Goal: Task Accomplishment & Management: Complete application form

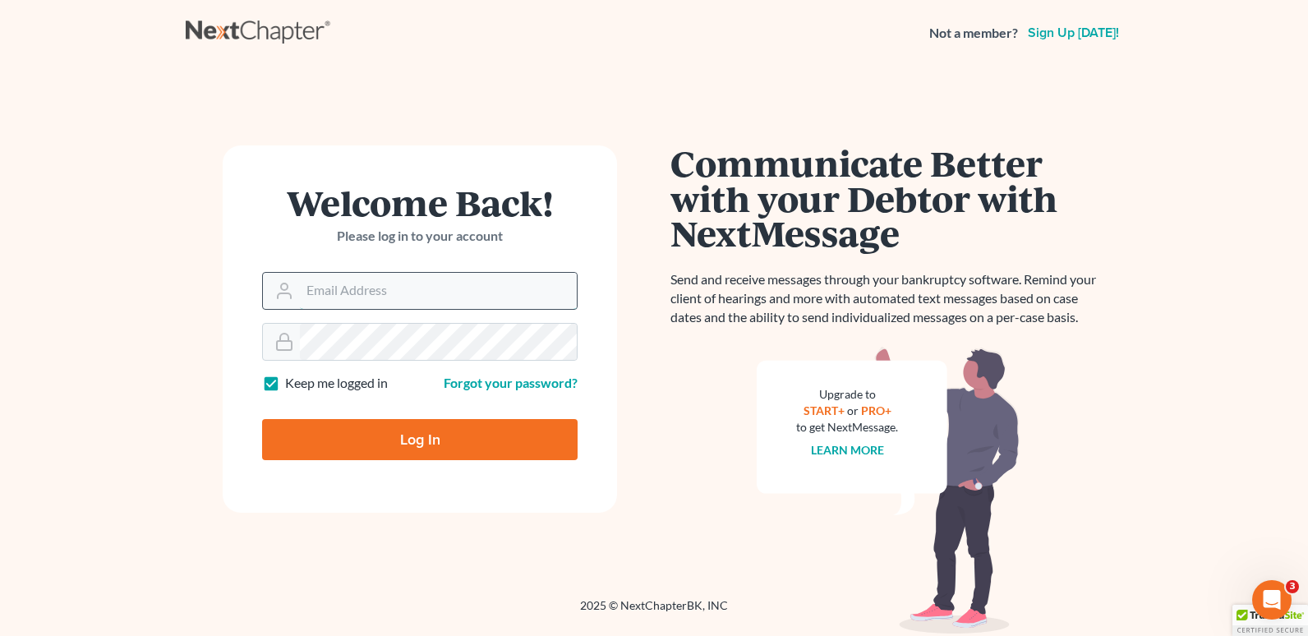
click at [357, 288] on input "Email Address" at bounding box center [438, 291] width 277 height 36
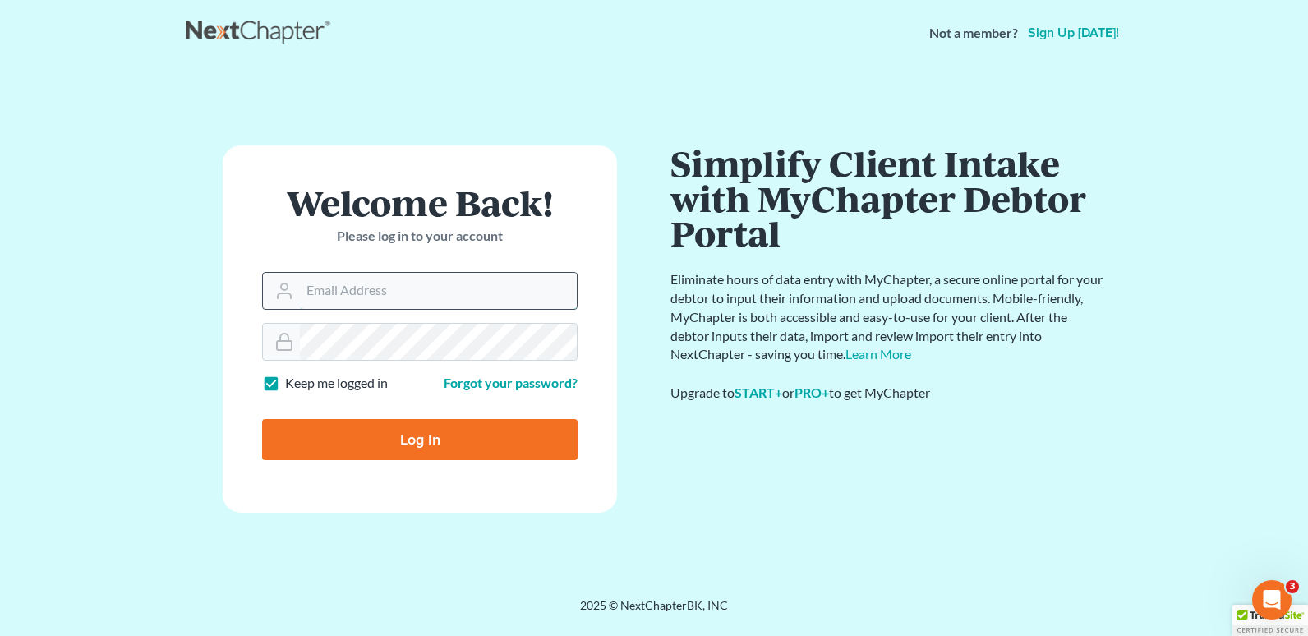
type input "[EMAIL_ADDRESS][DOMAIN_NAME]"
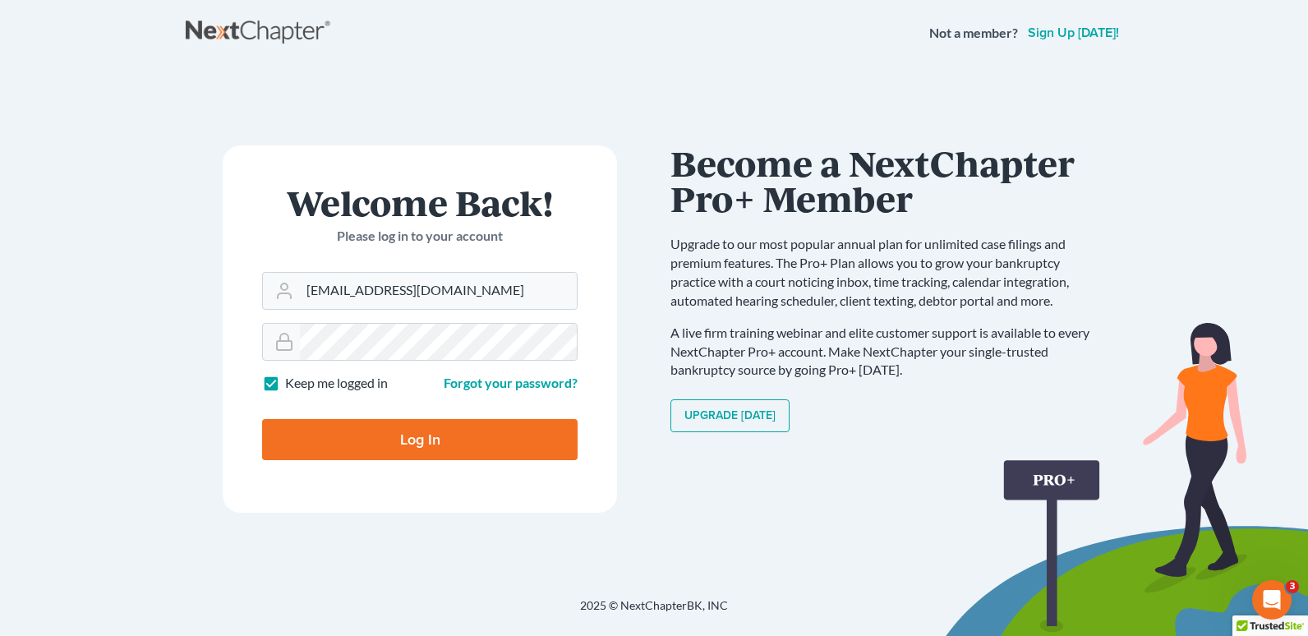
click at [386, 435] on input "Log In" at bounding box center [420, 439] width 316 height 41
type input "Thinking..."
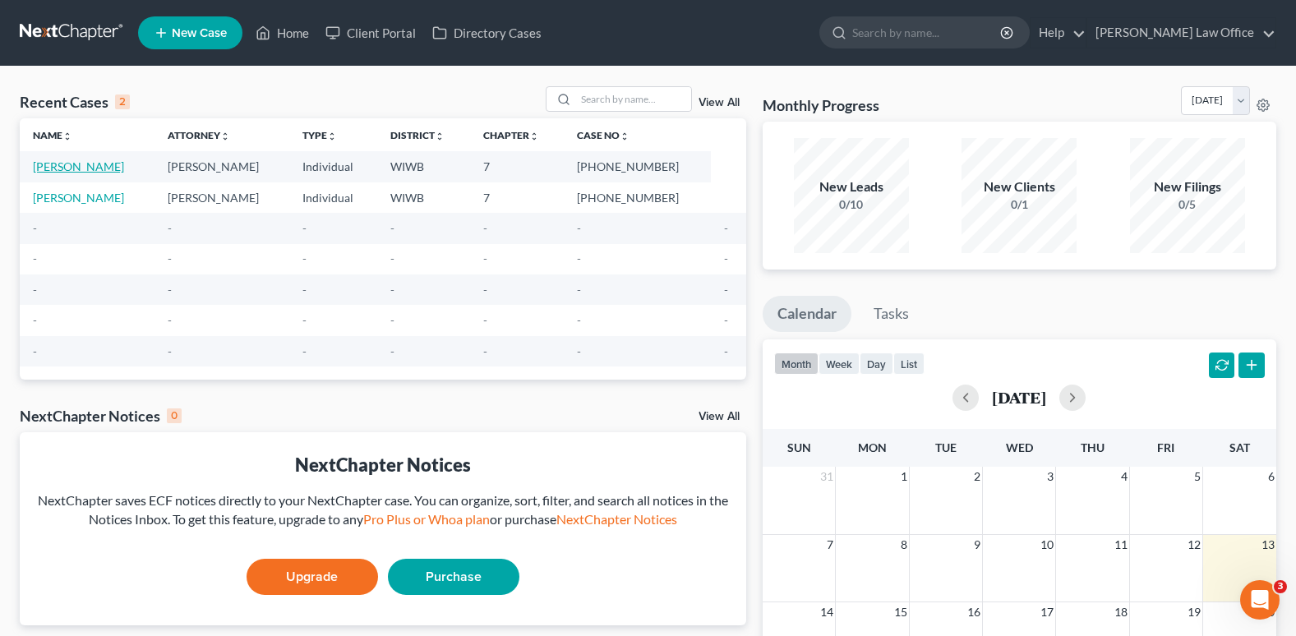
click at [117, 161] on link "Simmons, Susanne" at bounding box center [78, 166] width 91 height 14
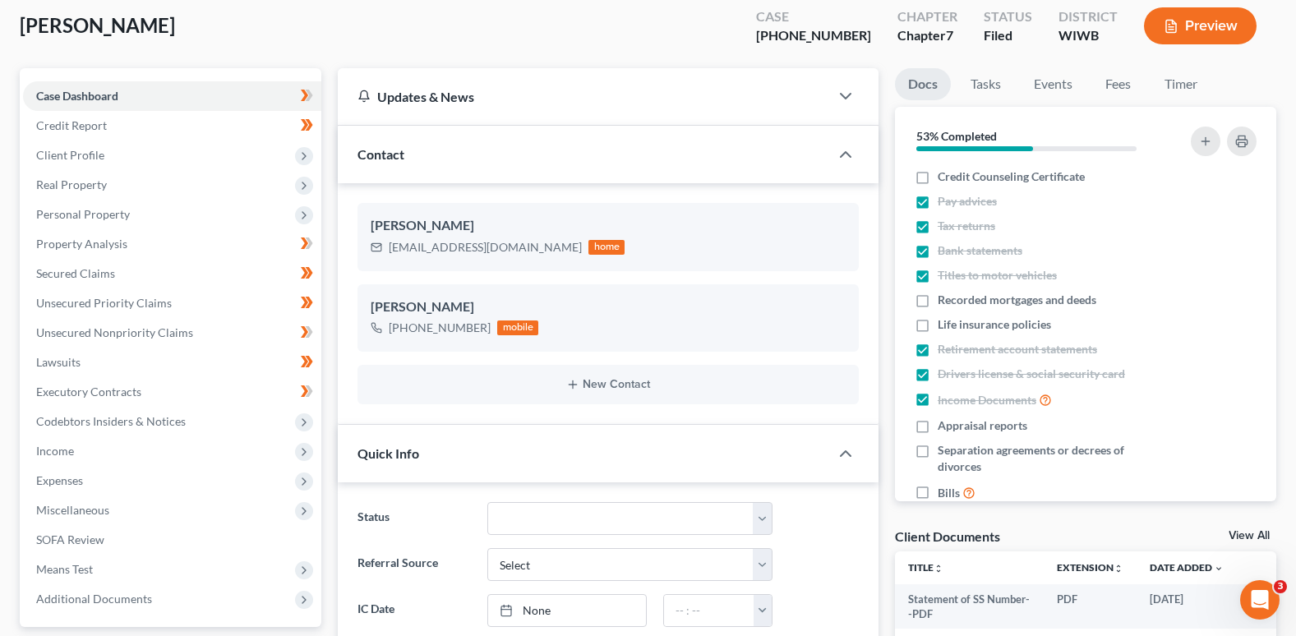
scroll to position [15, 0]
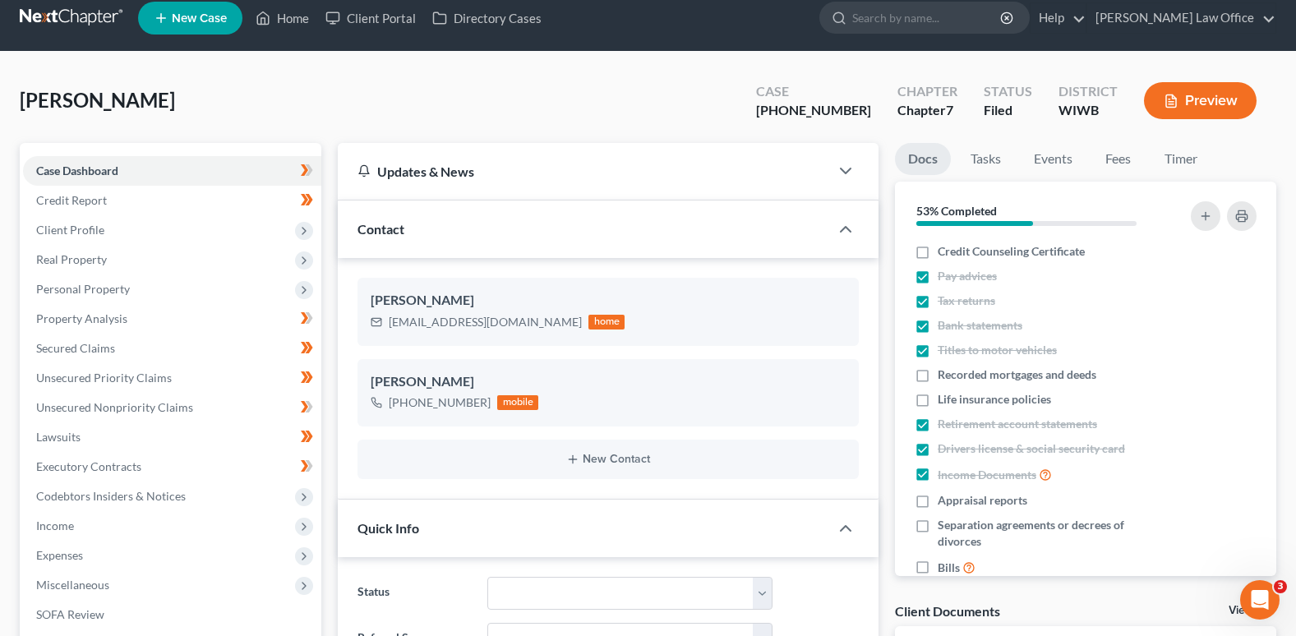
click at [1191, 97] on button "Preview" at bounding box center [1200, 100] width 113 height 37
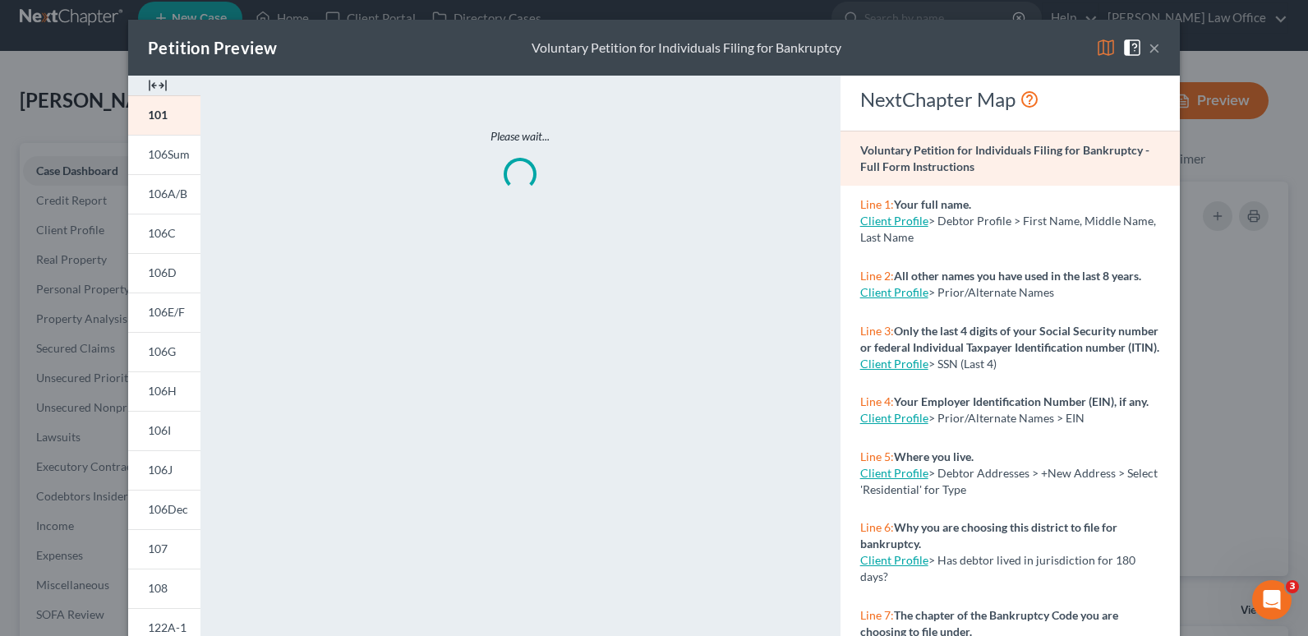
click at [1191, 97] on div "Petition Preview Voluntary Petition for Individuals Filing for Bankruptcy × 101…" at bounding box center [654, 318] width 1308 height 636
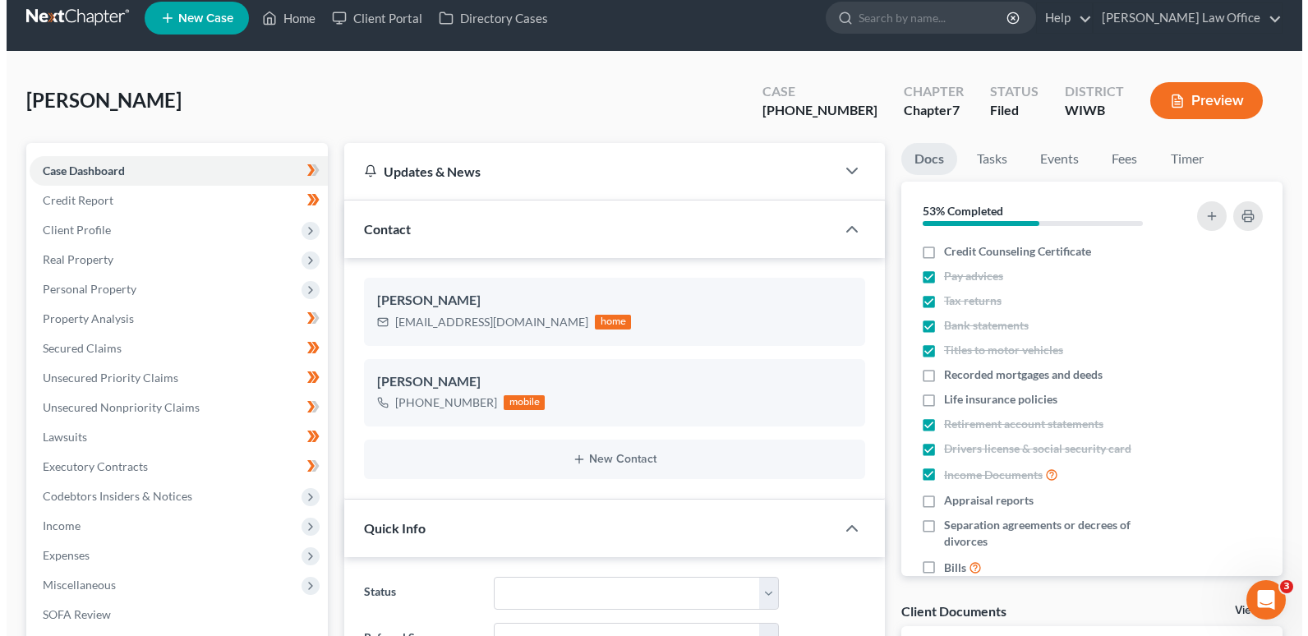
scroll to position [0, 0]
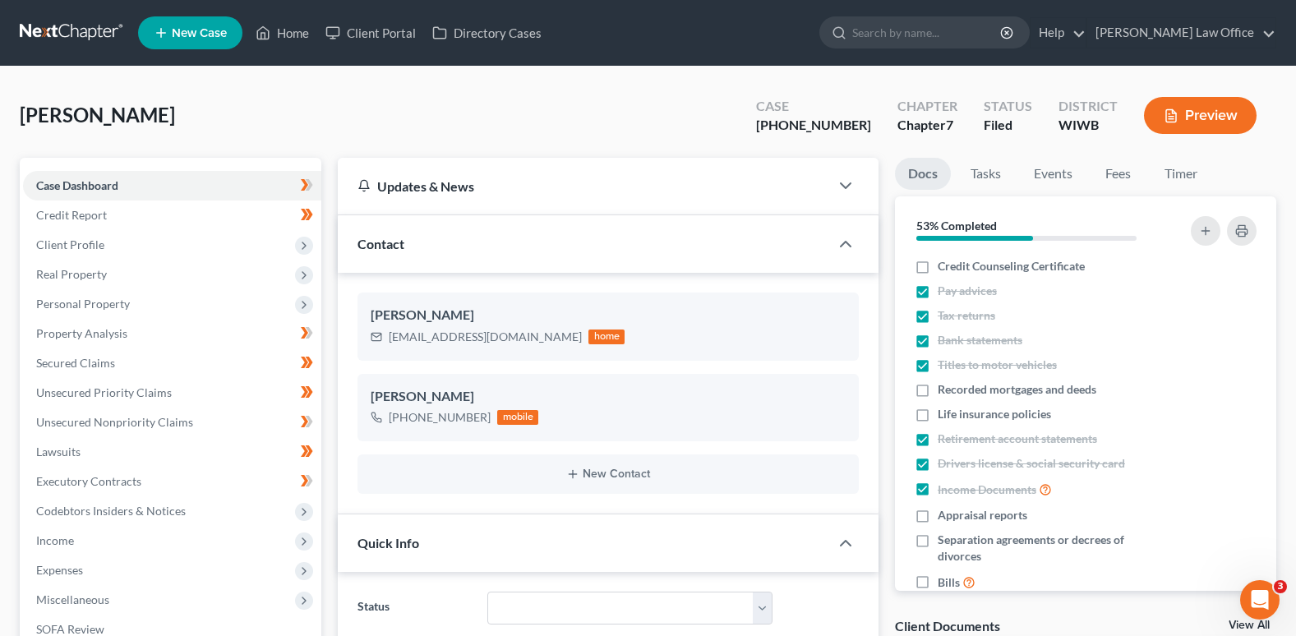
click at [1214, 112] on button "Preview" at bounding box center [1200, 115] width 113 height 37
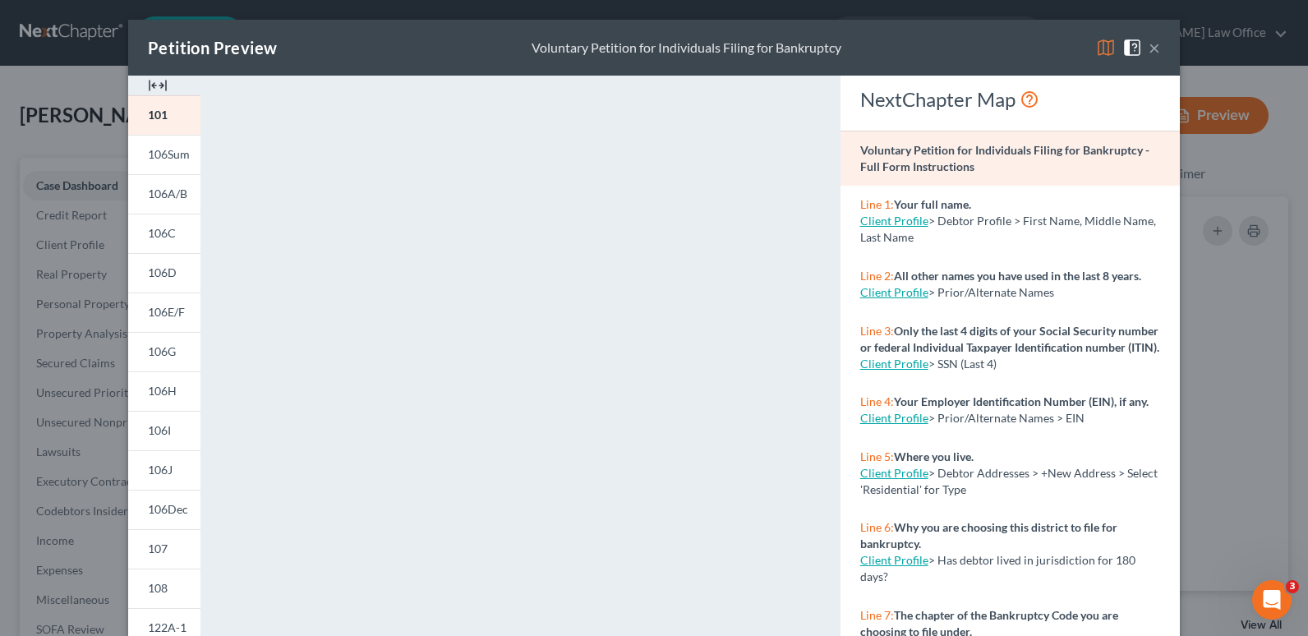
click at [1280, 330] on div "Petition Preview Voluntary Petition for Individuals Filing for Bankruptcy × 101…" at bounding box center [654, 318] width 1308 height 636
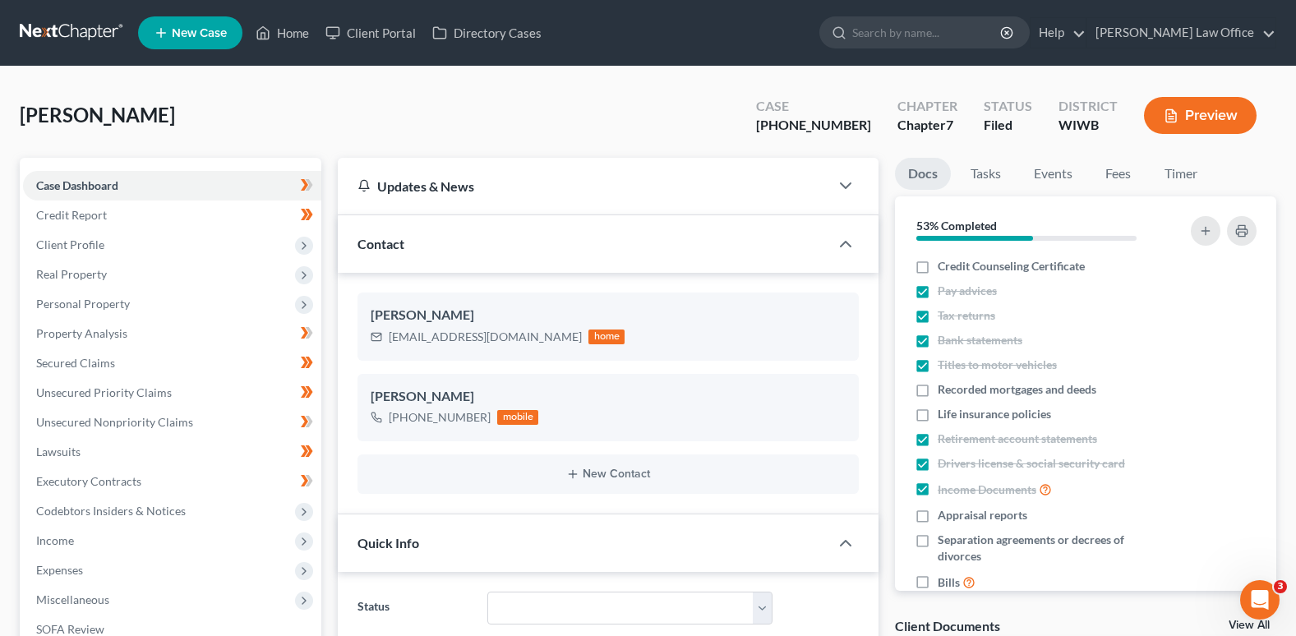
click at [1165, 108] on button "Preview" at bounding box center [1200, 115] width 113 height 37
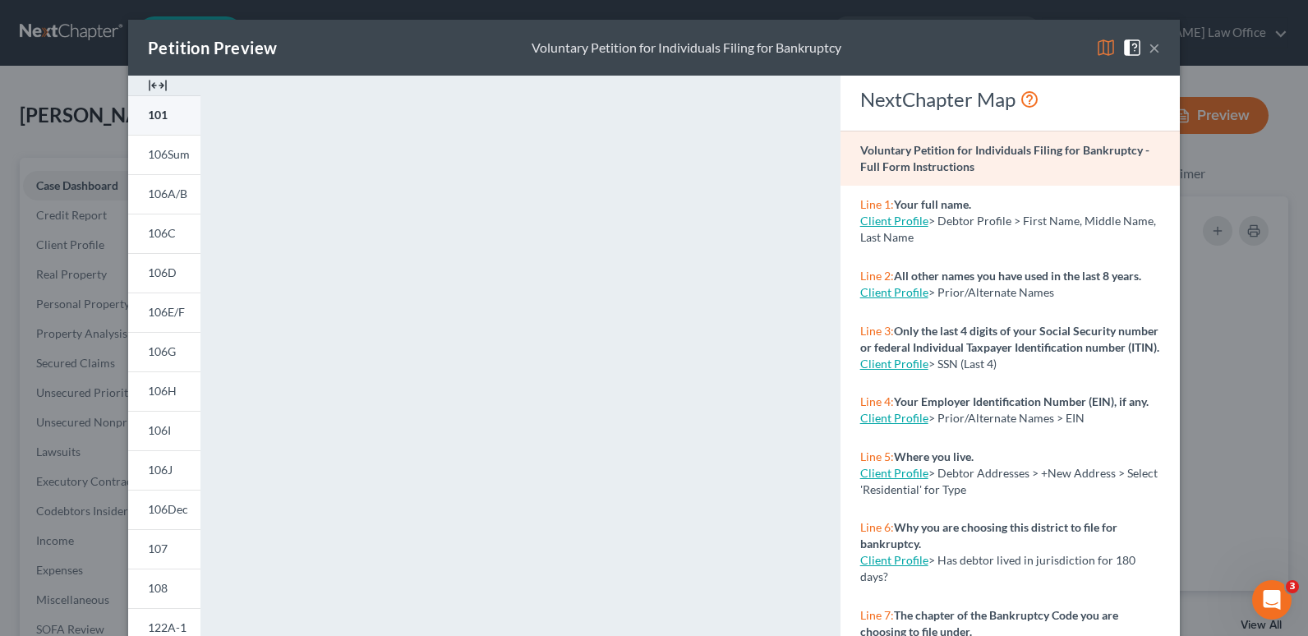
click at [164, 108] on link "101" at bounding box center [164, 114] width 72 height 39
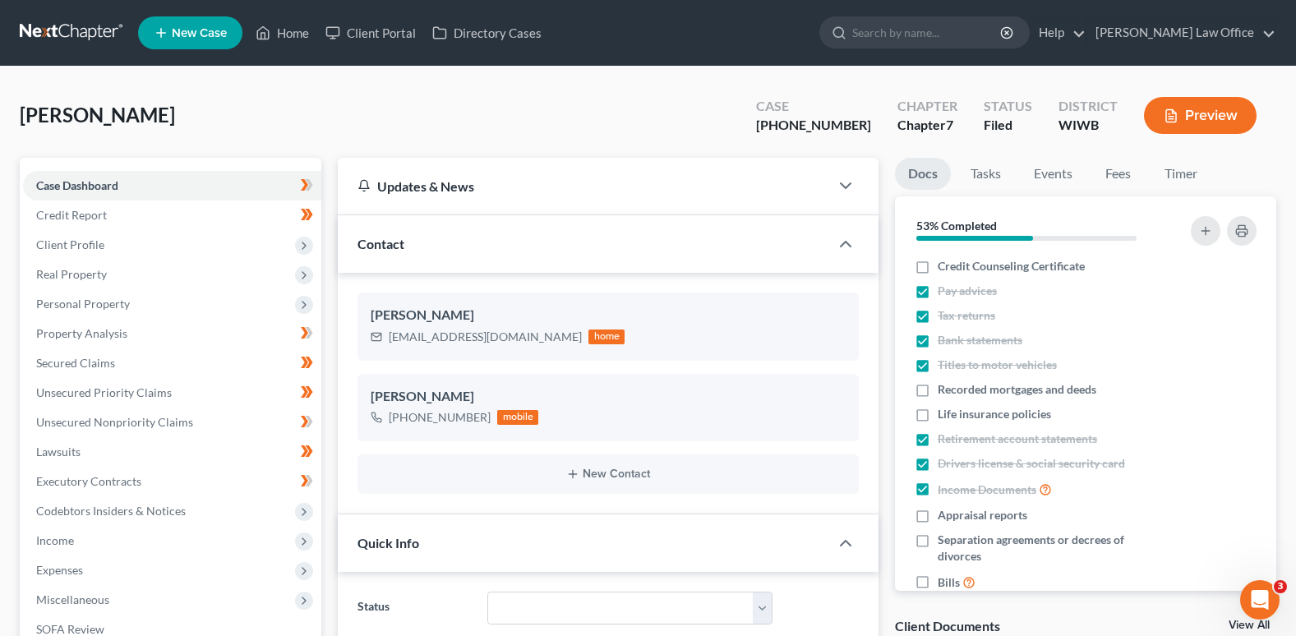
click at [567, 42] on ul "New Case Home Client Portal Directory Cases - No Result - See all results Or Pr…" at bounding box center [707, 33] width 1138 height 43
click at [1210, 99] on button "Preview" at bounding box center [1200, 115] width 113 height 37
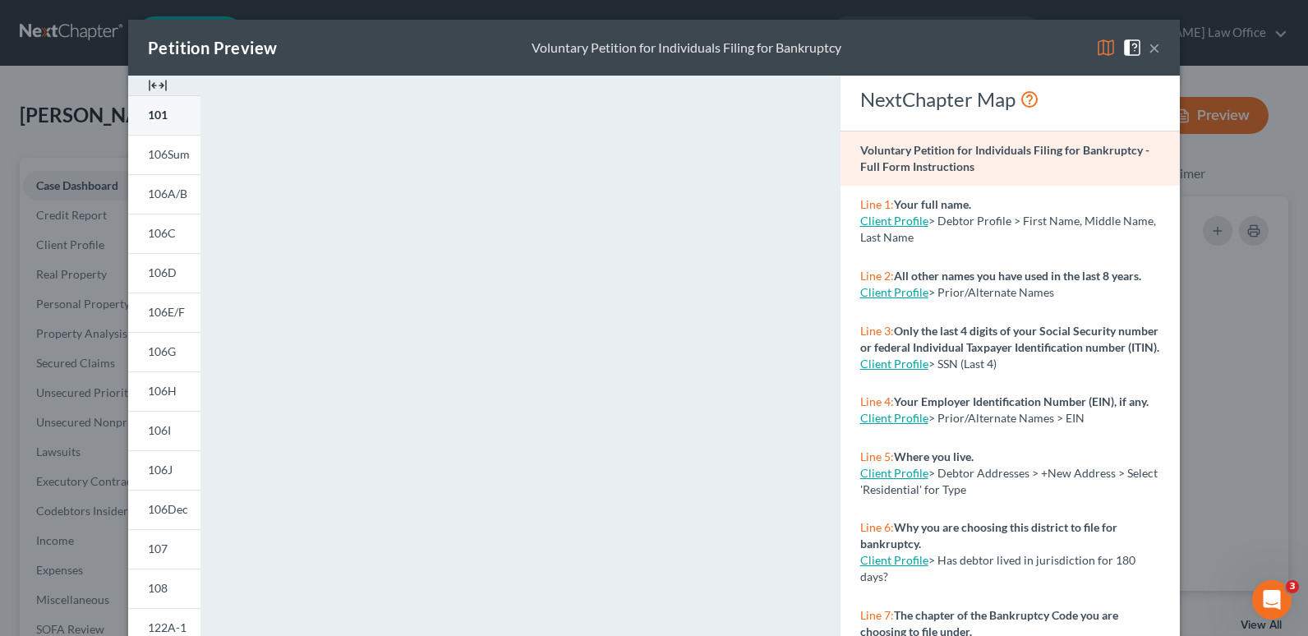
click at [159, 111] on span "101" at bounding box center [158, 115] width 20 height 14
click at [1149, 44] on button "×" at bounding box center [1155, 48] width 12 height 20
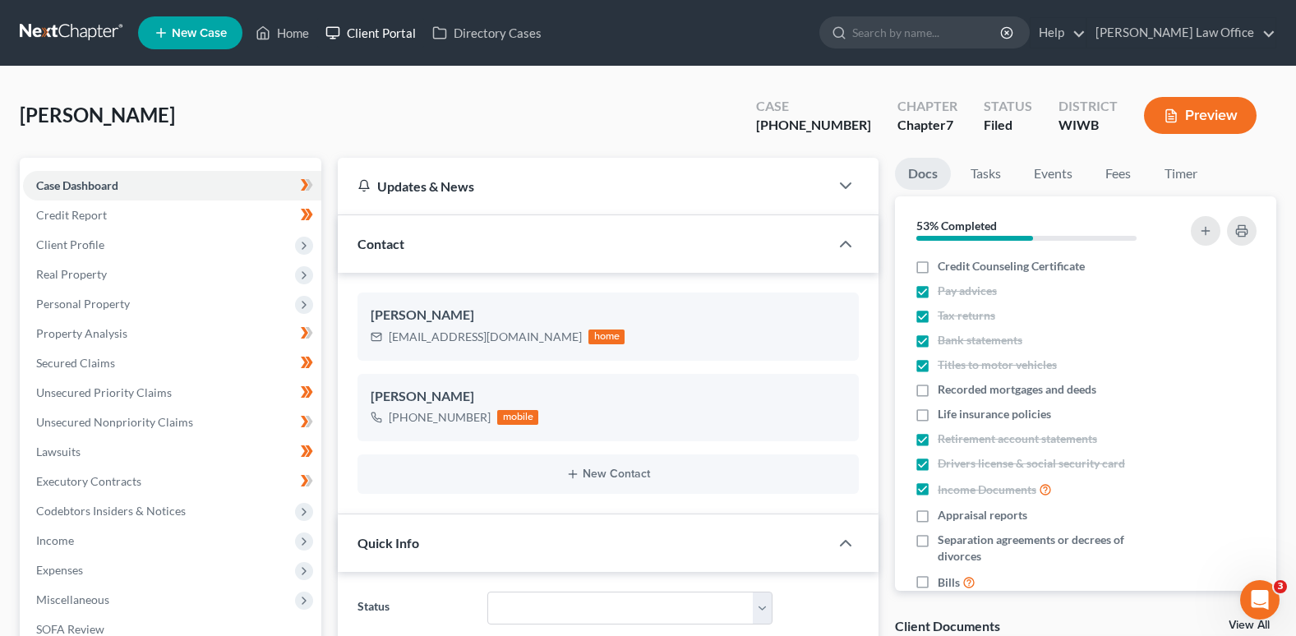
click at [398, 29] on link "Client Portal" at bounding box center [370, 33] width 107 height 30
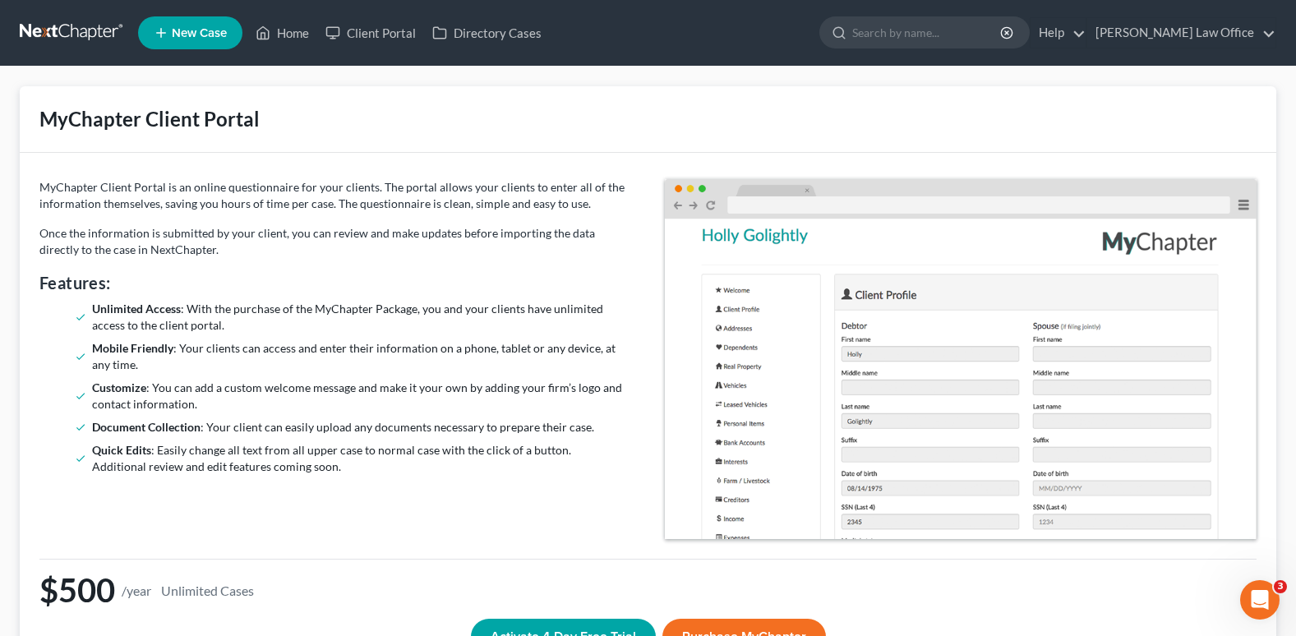
click at [203, 27] on span "New Case" at bounding box center [199, 33] width 55 height 12
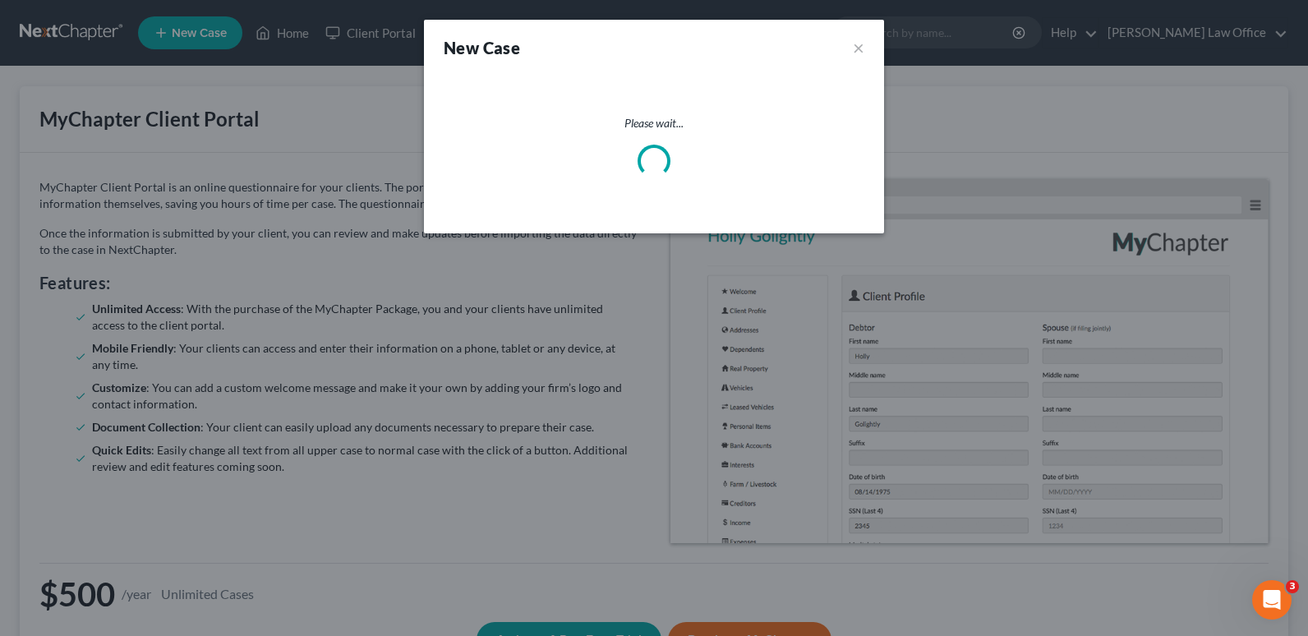
select select "91"
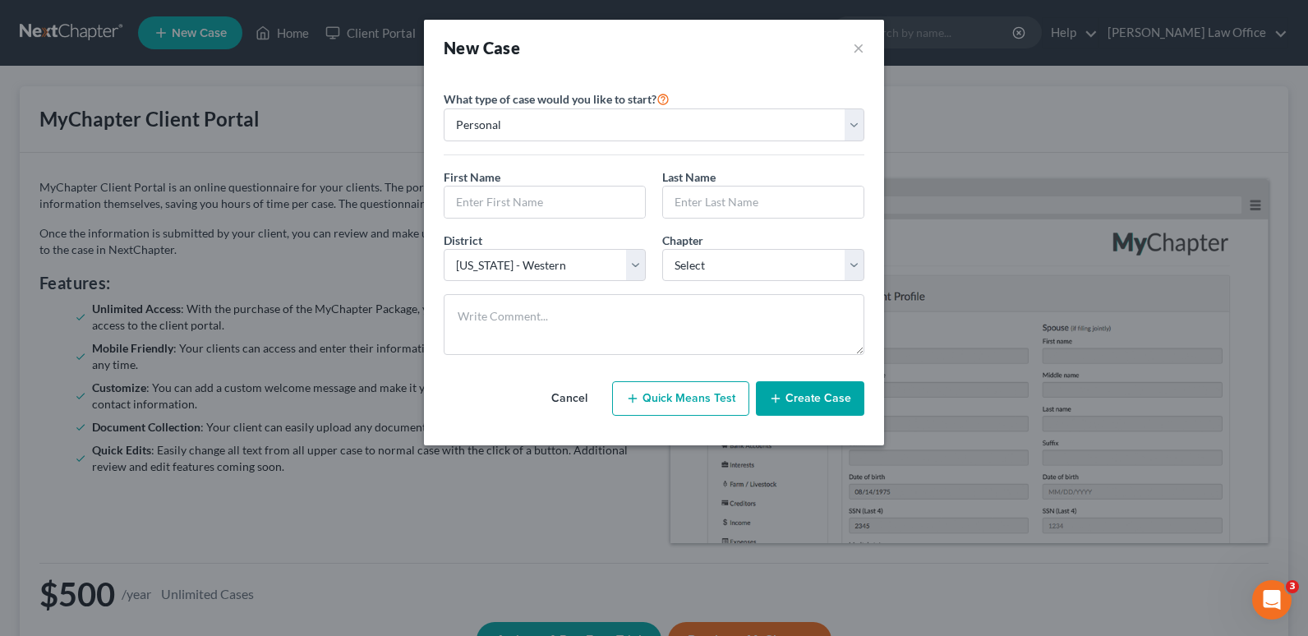
click at [306, 34] on div "New Case × Please select case type * Bankruptcy Bankruptcy What type of case wo…" at bounding box center [654, 318] width 1308 height 636
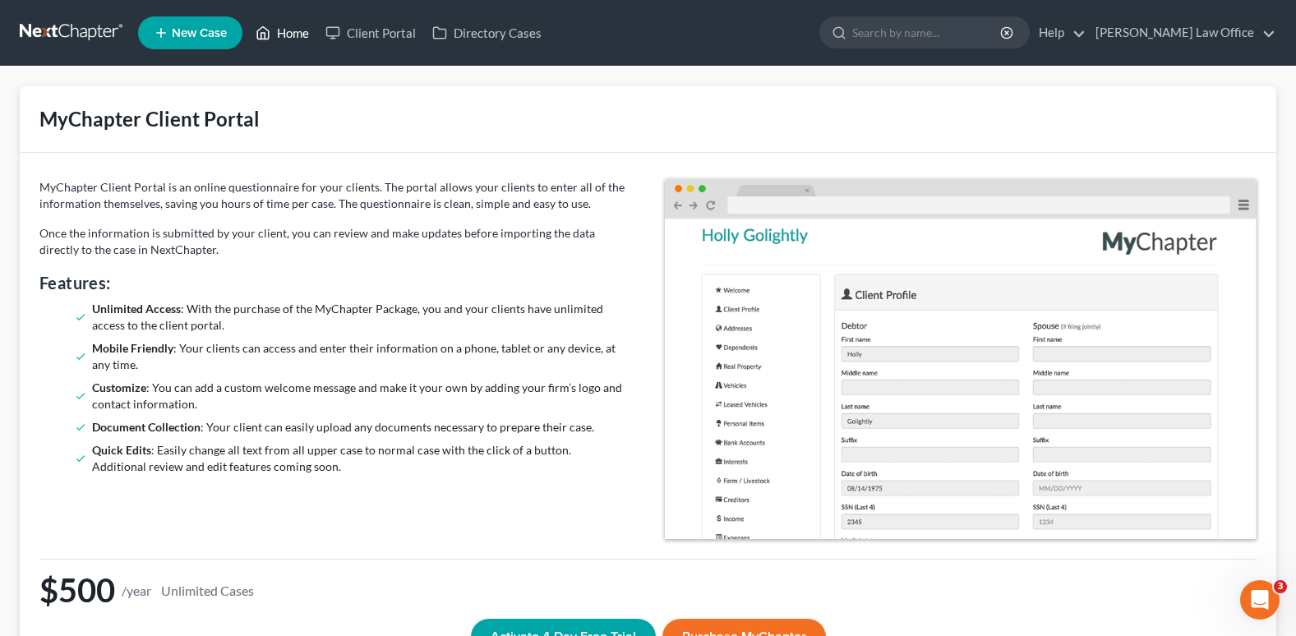
click at [286, 28] on link "Home" at bounding box center [282, 33] width 70 height 30
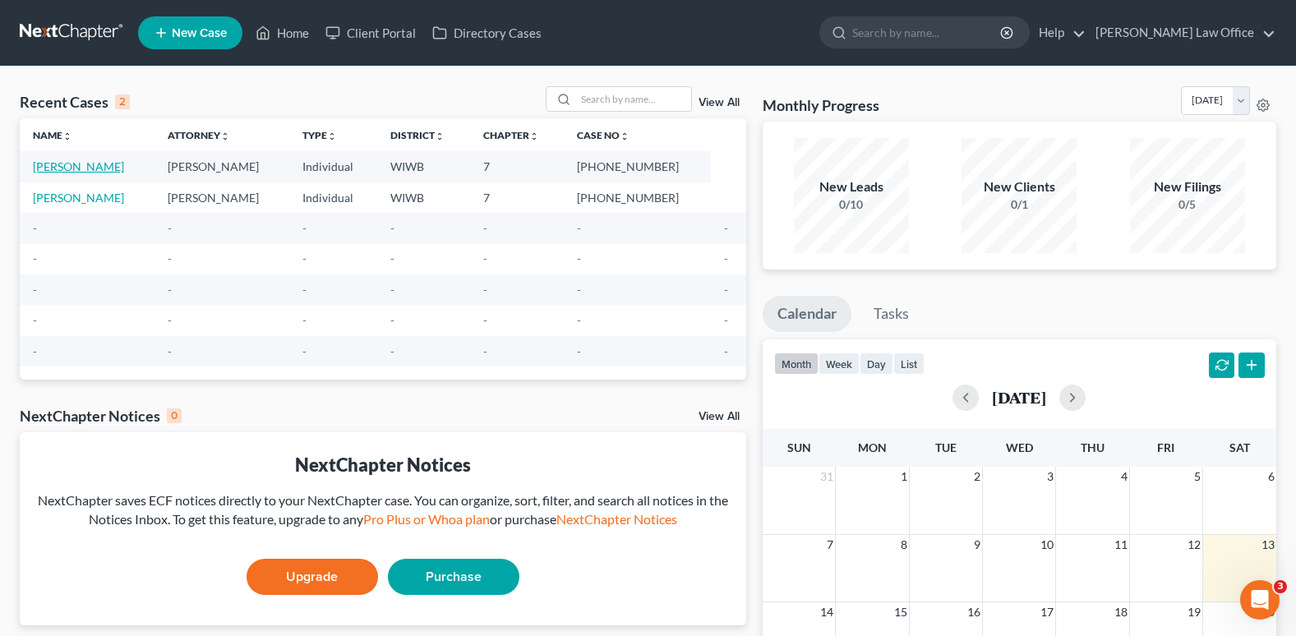
click at [113, 162] on link "Simmons, Susanne" at bounding box center [78, 166] width 91 height 14
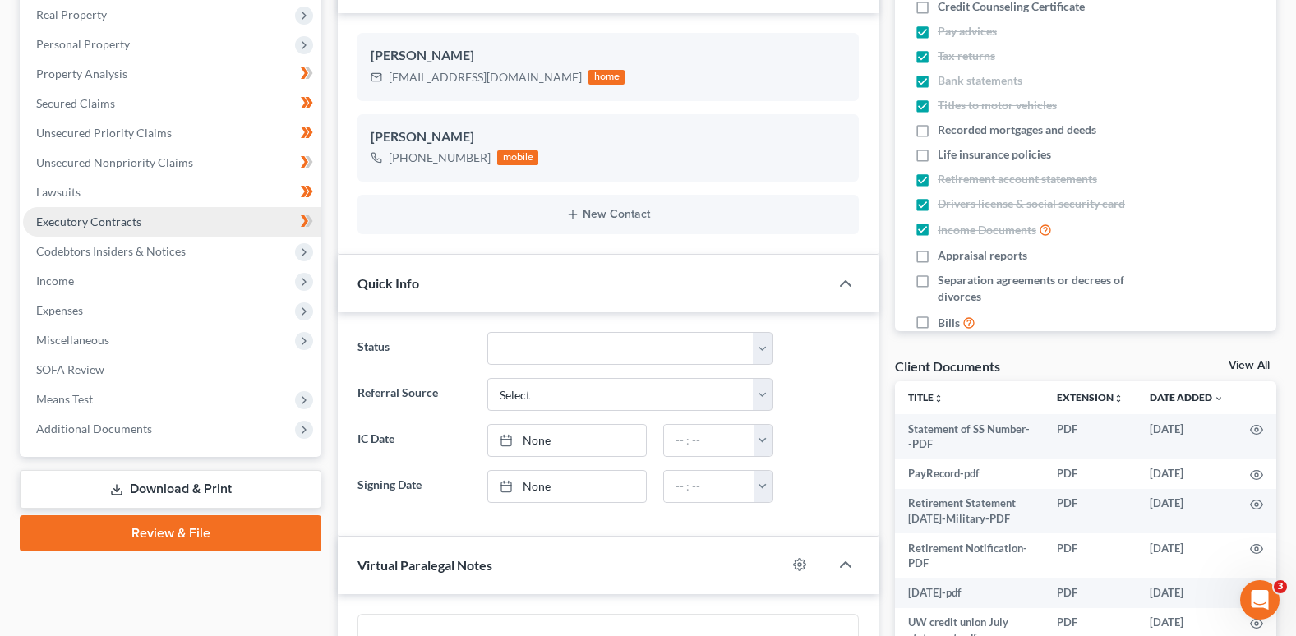
scroll to position [82, 0]
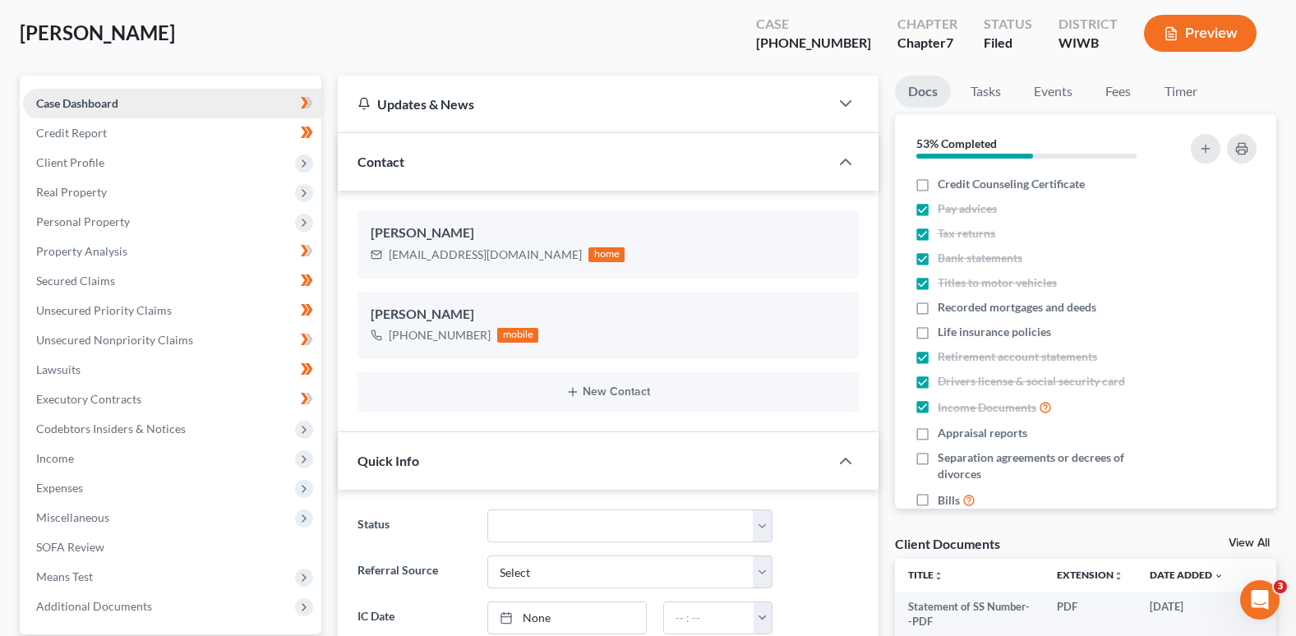
click at [94, 99] on span "Case Dashboard" at bounding box center [77, 103] width 82 height 14
click at [79, 162] on span "Client Profile" at bounding box center [70, 162] width 68 height 14
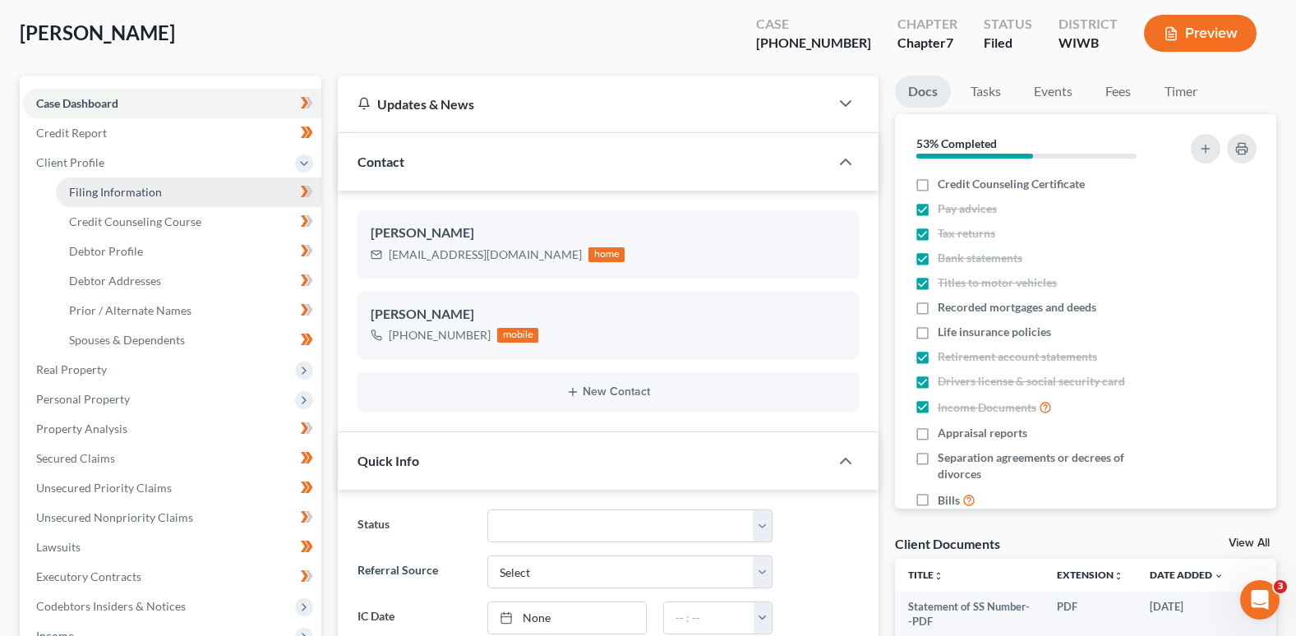
click at [114, 189] on span "Filing Information" at bounding box center [115, 192] width 93 height 14
select select "1"
select select "0"
select select "91"
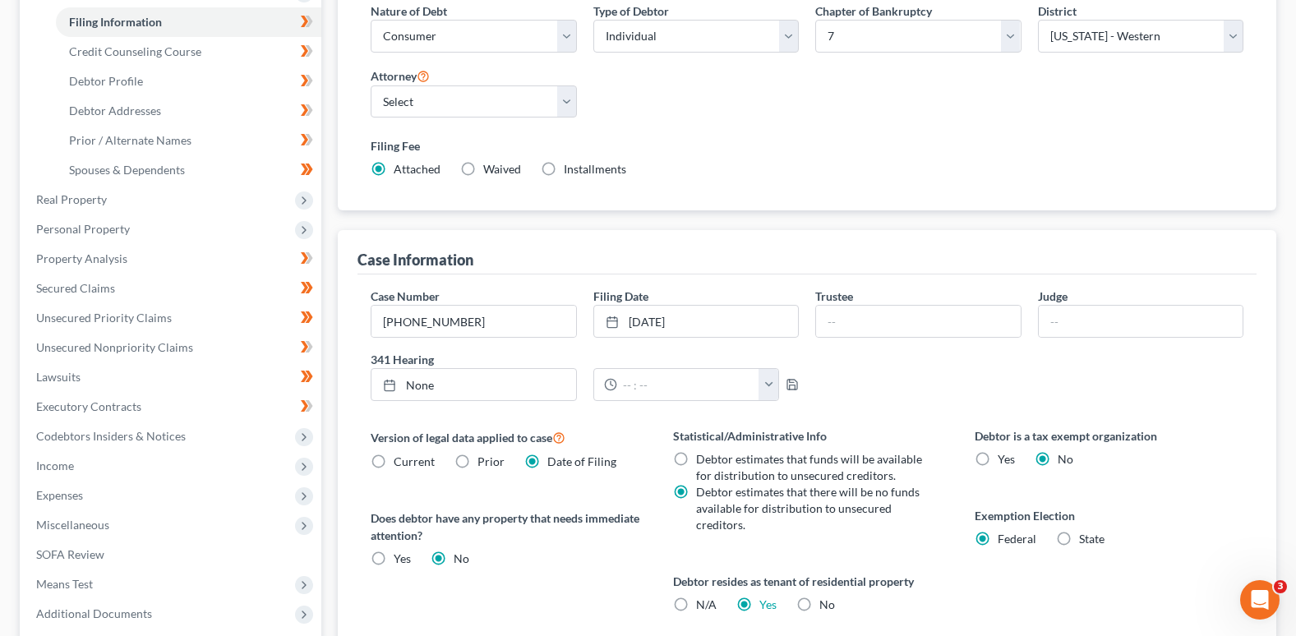
scroll to position [233, 0]
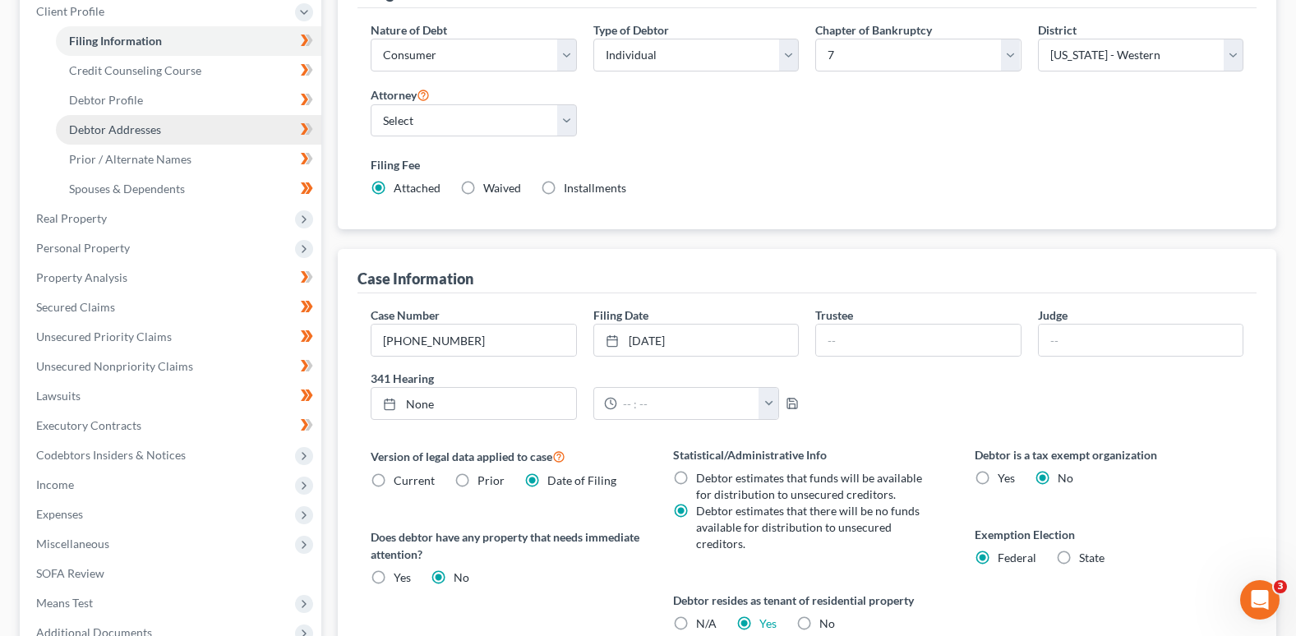
click at [127, 124] on span "Debtor Addresses" at bounding box center [115, 129] width 92 height 14
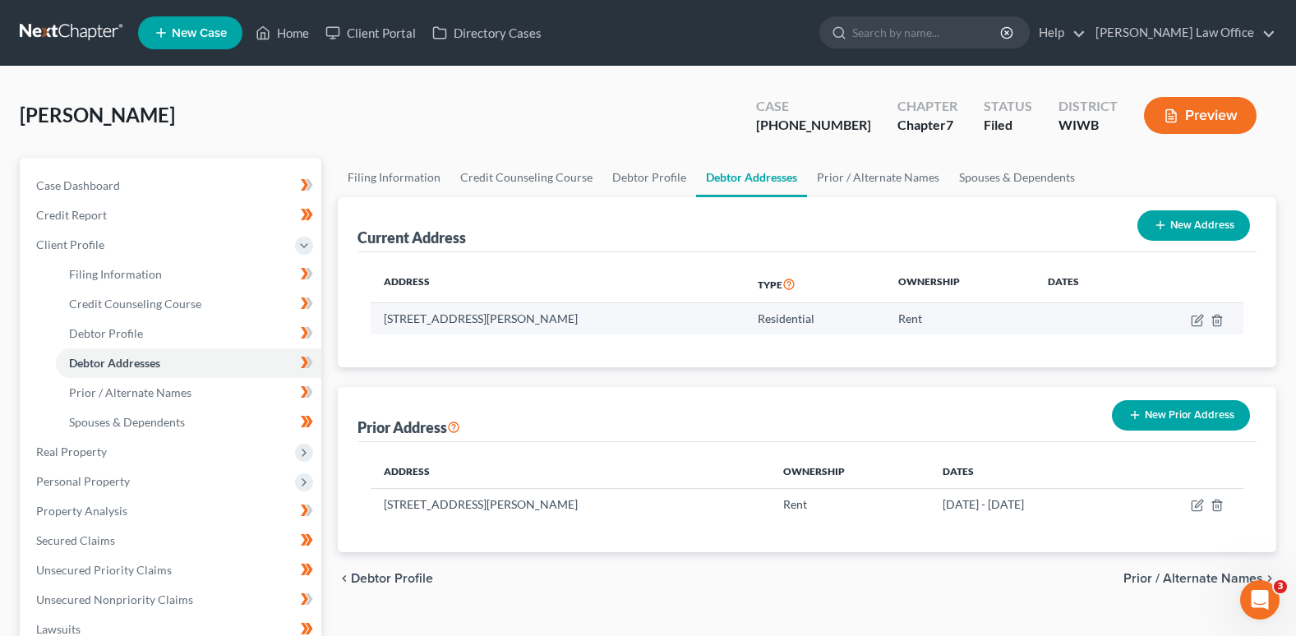
click at [620, 315] on td "3037 Webb Avenue, Apt. #4, Madison, WI 53714" at bounding box center [558, 318] width 374 height 31
click at [1198, 320] on icon "button" at bounding box center [1197, 320] width 13 height 13
select select "52"
select select "0"
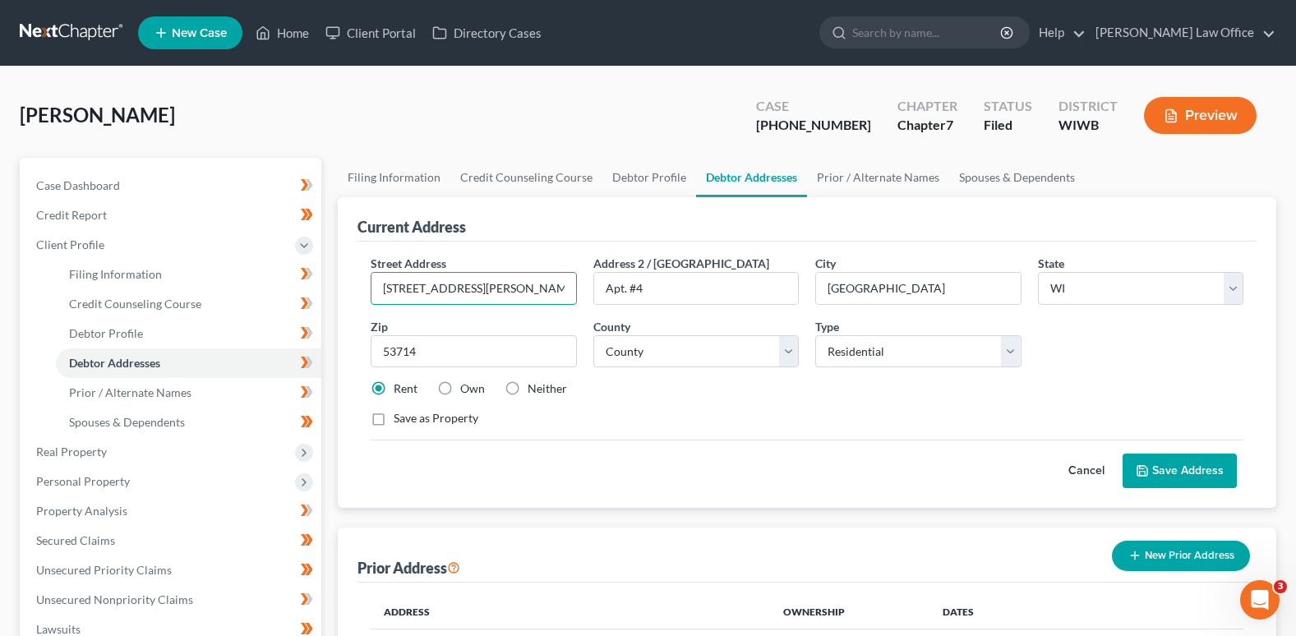
drag, startPoint x: 494, startPoint y: 284, endPoint x: 349, endPoint y: 275, distance: 144.9
click at [349, 275] on div "Current Address Street Address * 3037 Webb Avenue Address 2 / PO Box Apt. #4 Ci…" at bounding box center [807, 352] width 938 height 311
drag, startPoint x: 463, startPoint y: 288, endPoint x: 519, endPoint y: 283, distance: 56.2
click at [519, 283] on input "958 Rise Lane Apt. 209" at bounding box center [473, 288] width 204 height 31
type input "958 Rise Lane"
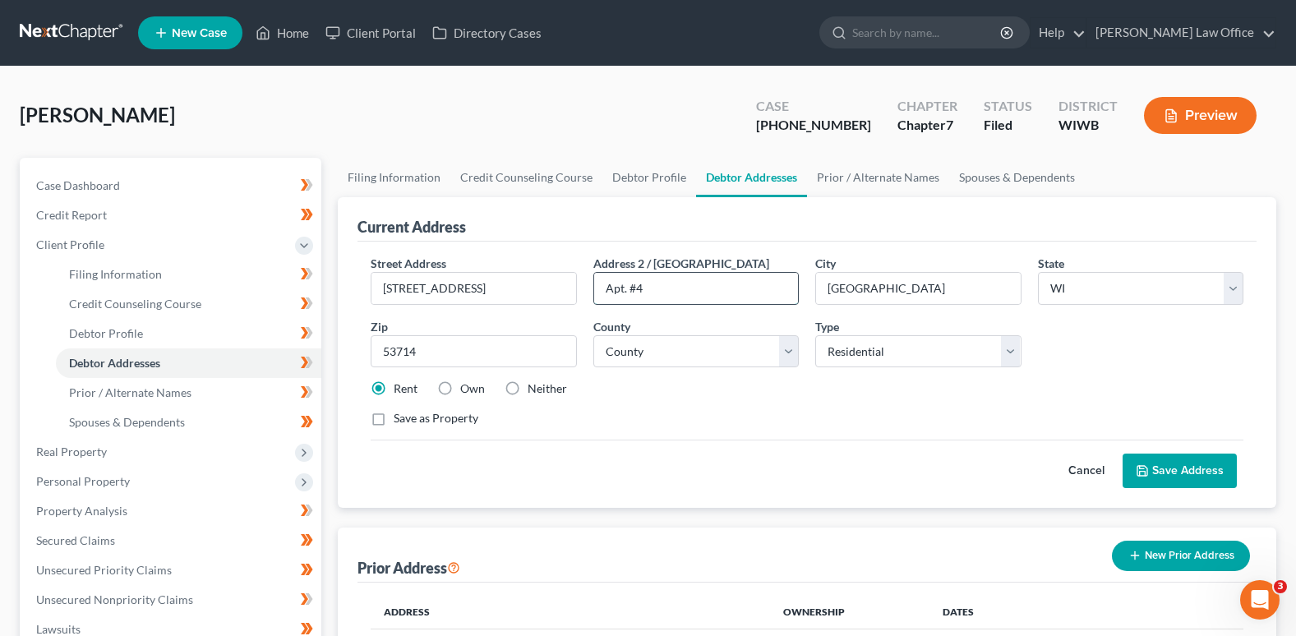
drag, startPoint x: 660, startPoint y: 283, endPoint x: 599, endPoint y: 296, distance: 62.0
click at [599, 296] on input "Apt. #4" at bounding box center [696, 288] width 204 height 31
type input "Apartment 209"
drag, startPoint x: 401, startPoint y: 352, endPoint x: 422, endPoint y: 349, distance: 21.5
click at [417, 350] on input "53714" at bounding box center [473, 351] width 205 height 33
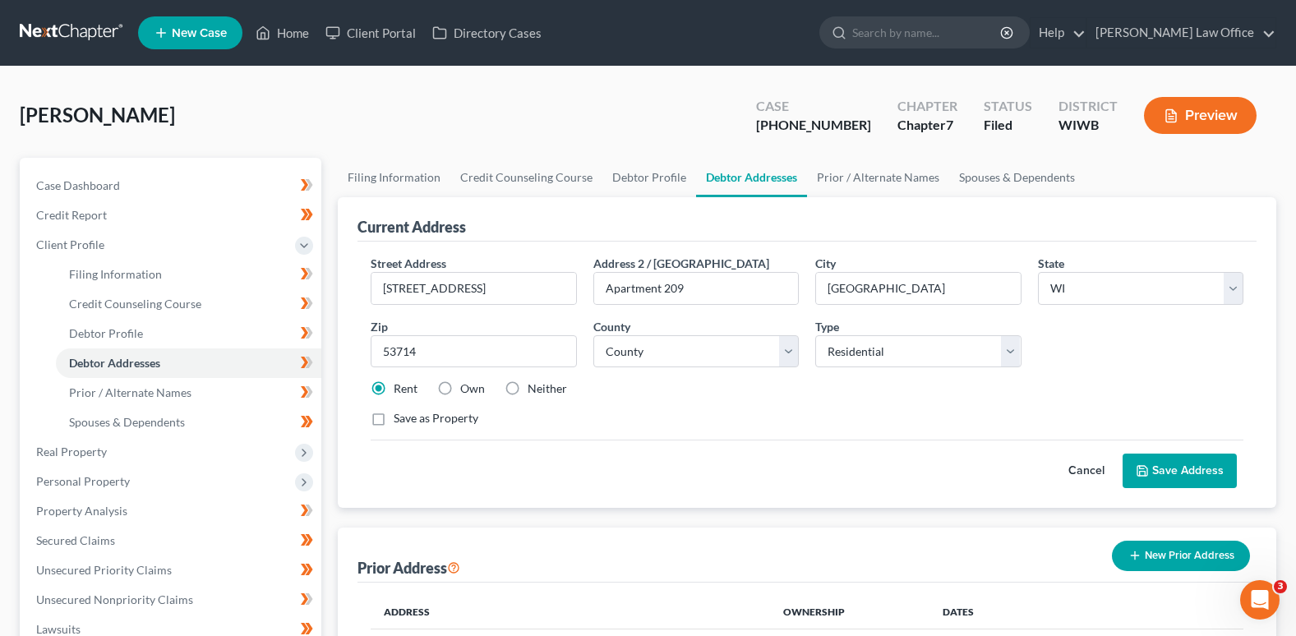
click at [1174, 469] on button "Save Address" at bounding box center [1179, 471] width 114 height 35
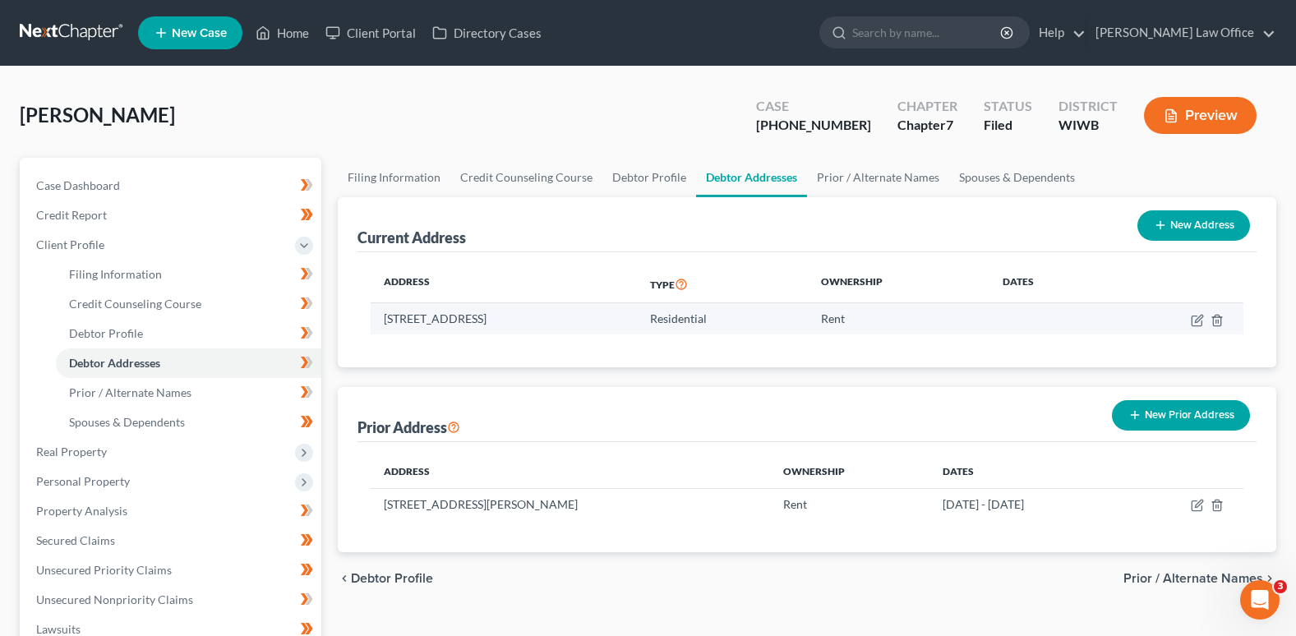
click at [808, 322] on td "Residential" at bounding box center [722, 318] width 171 height 31
